Goal: Task Accomplishment & Management: Manage account settings

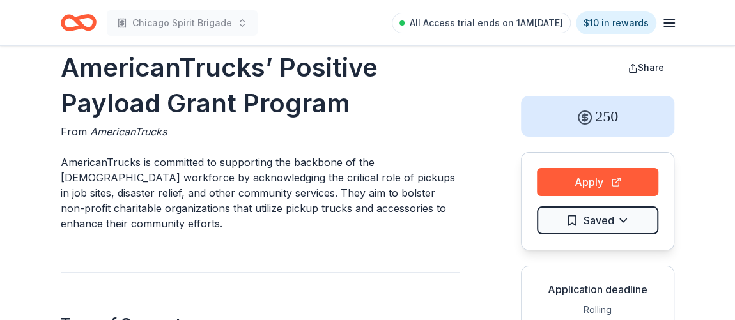
scroll to position [22, 0]
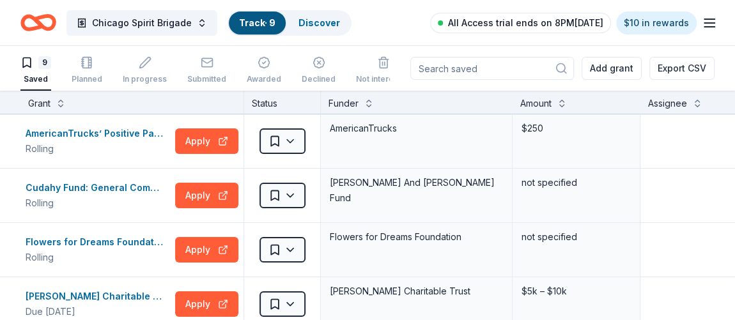
click at [496, 25] on span "All Access trial ends on 8PM[DATE]" at bounding box center [525, 22] width 155 height 15
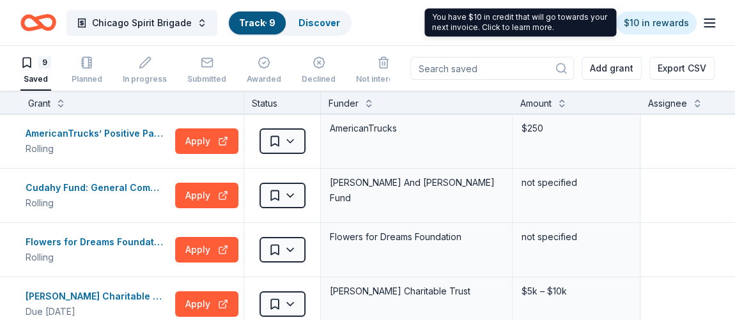
click at [702, 23] on div "All Access trial ends on 8PM, 9/25 $10 in rewards" at bounding box center [573, 23] width 287 height 30
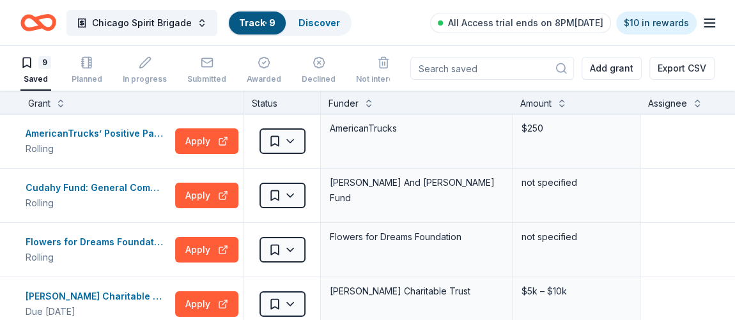
click at [708, 28] on icon "button" at bounding box center [709, 22] width 15 height 15
click at [707, 20] on icon "button" at bounding box center [709, 22] width 15 height 15
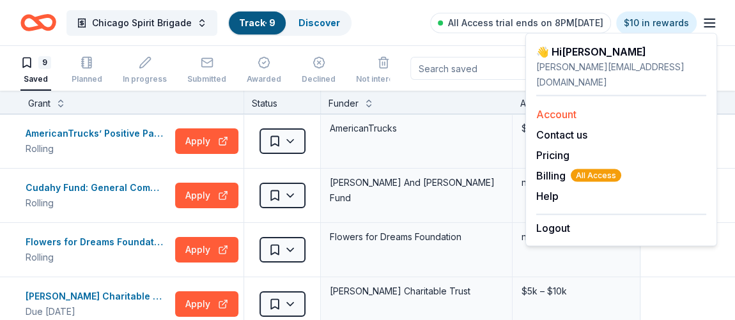
click at [563, 108] on link "Account" at bounding box center [557, 114] width 40 height 13
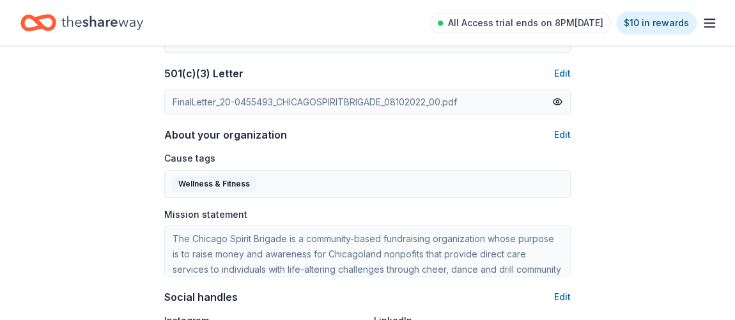
scroll to position [916, 0]
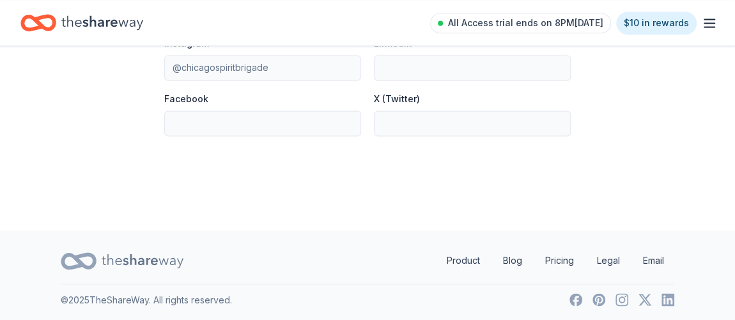
click at [707, 26] on icon "button" at bounding box center [709, 22] width 15 height 15
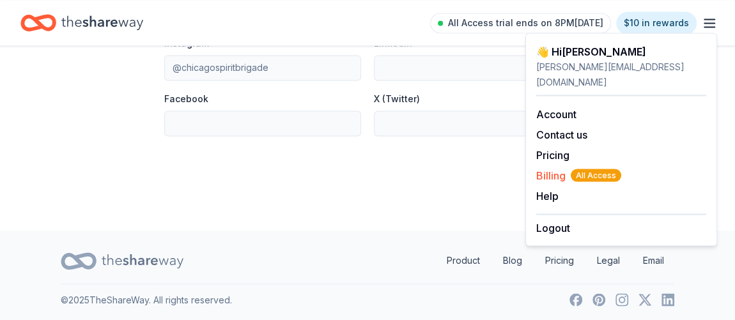
click at [551, 168] on span "Billing All Access" at bounding box center [579, 175] width 85 height 15
